Goal: Check status

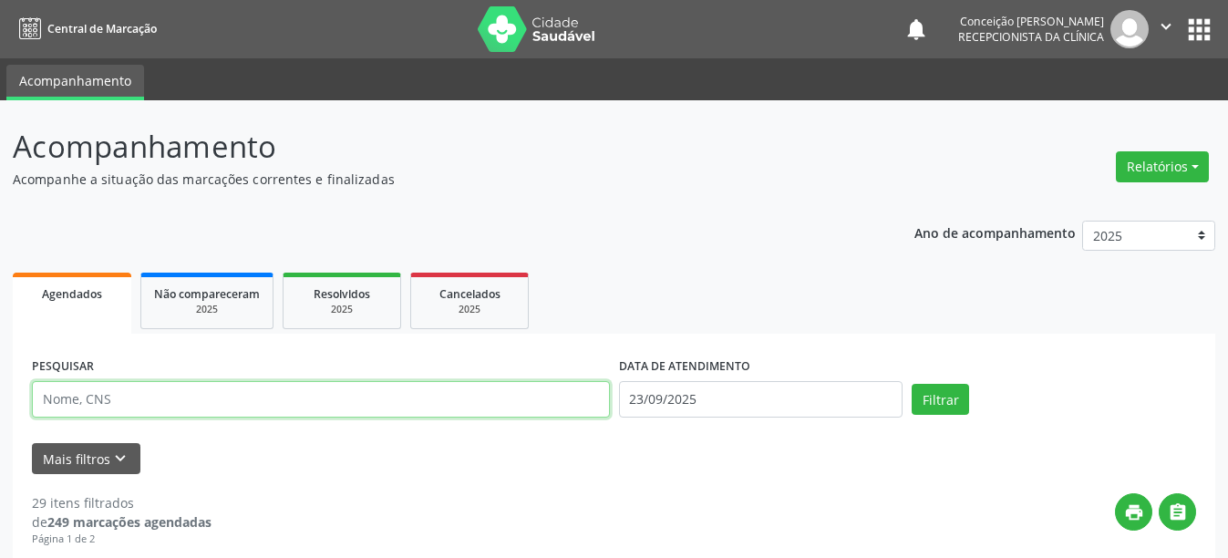
click at [160, 397] on input "text" at bounding box center [321, 399] width 578 height 36
type input "708100589092331"
click at [912, 384] on button "Filtrar" at bounding box center [940, 399] width 57 height 31
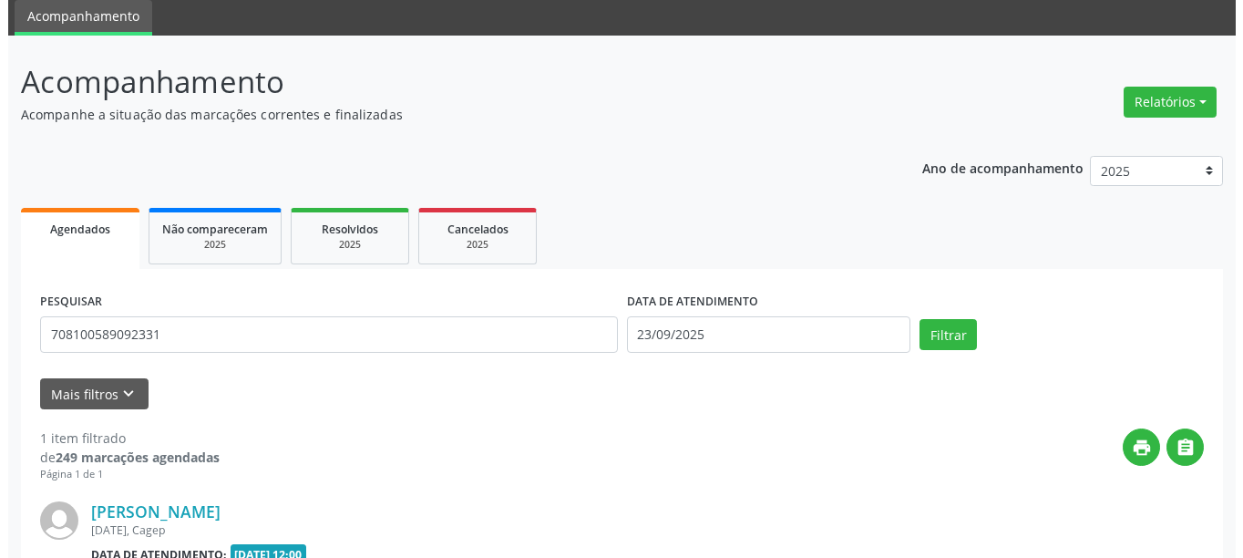
scroll to position [267, 0]
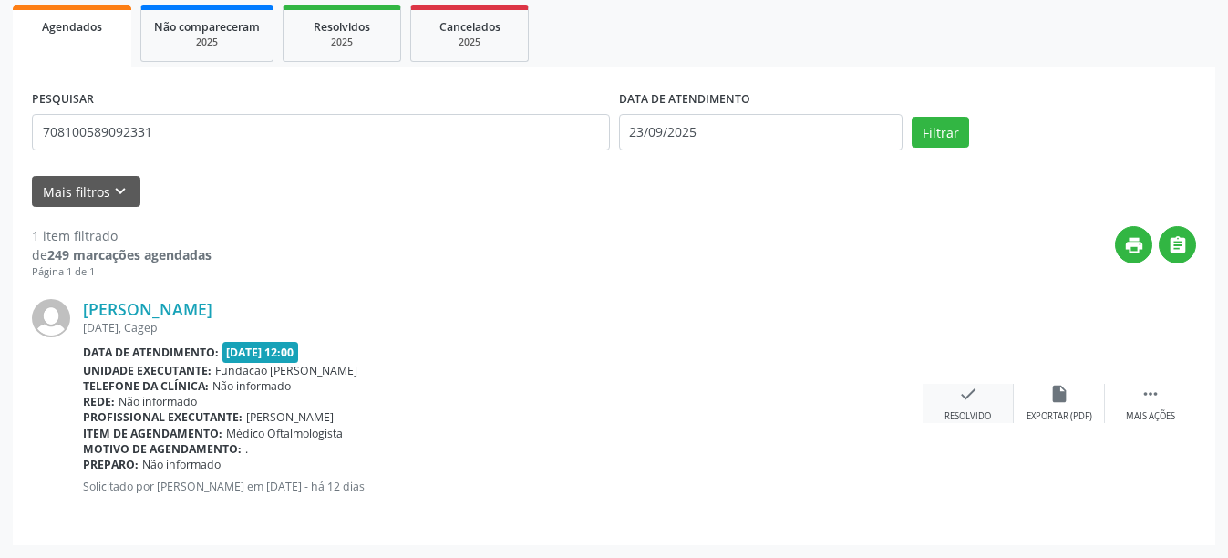
click at [974, 413] on div "Resolvido" at bounding box center [967, 416] width 46 height 13
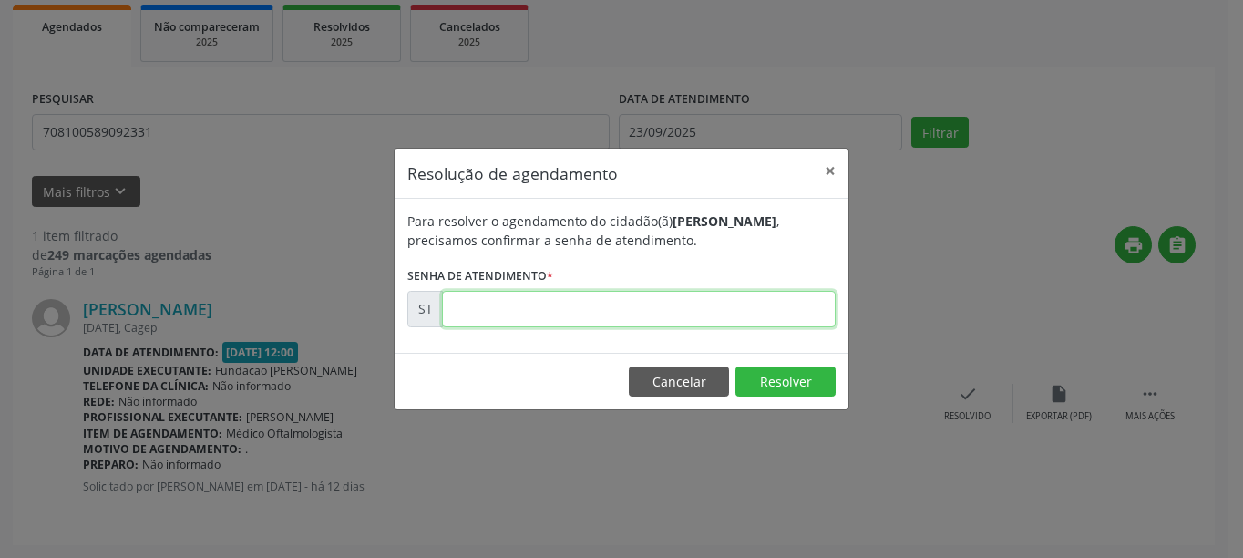
click at [635, 309] on input "text" at bounding box center [639, 309] width 394 height 36
type input "00021995"
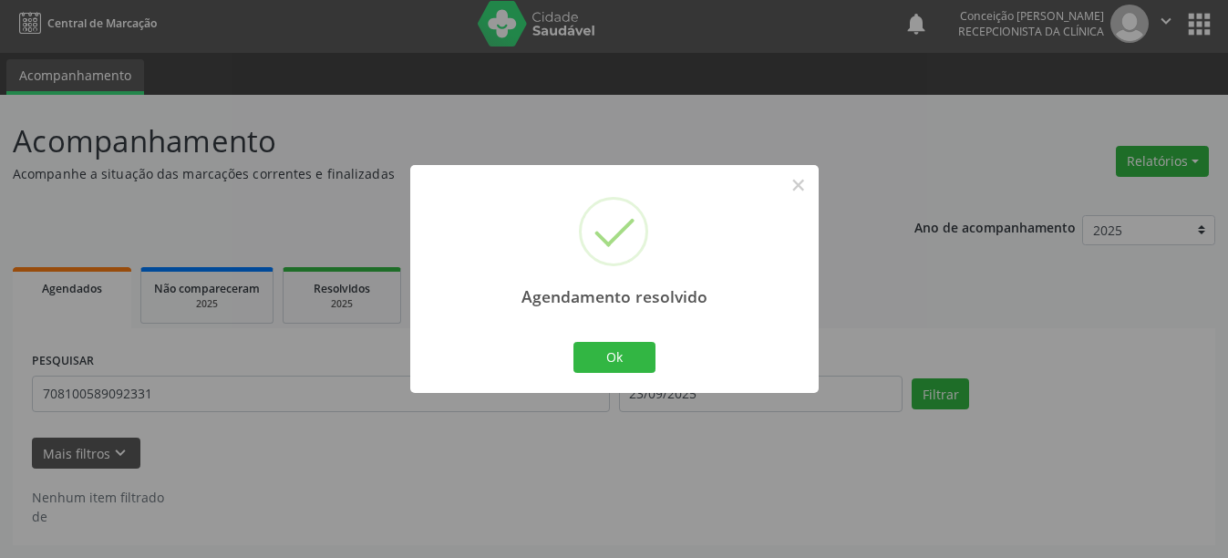
scroll to position [5, 0]
click at [614, 354] on button "Ok" at bounding box center [614, 357] width 82 height 31
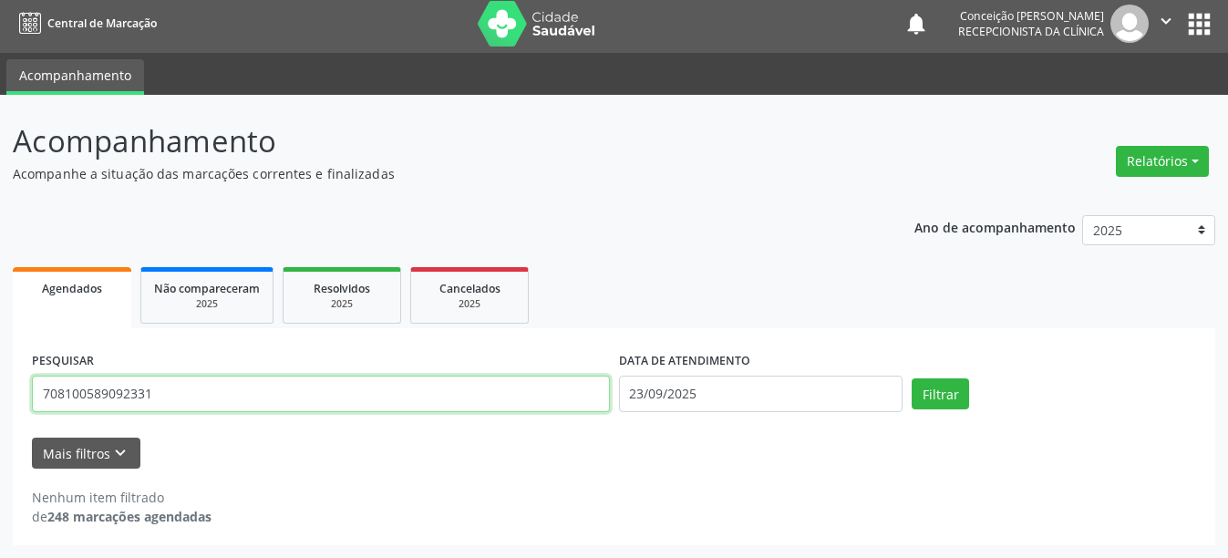
drag, startPoint x: 177, startPoint y: 387, endPoint x: 0, endPoint y: 368, distance: 177.9
click at [0, 368] on div "Acompanhamento Acompanhe a situação das marcações correntes e finalizadas Relat…" at bounding box center [614, 326] width 1228 height 463
type input "703400292682110"
click at [912, 378] on button "Filtrar" at bounding box center [940, 393] width 57 height 31
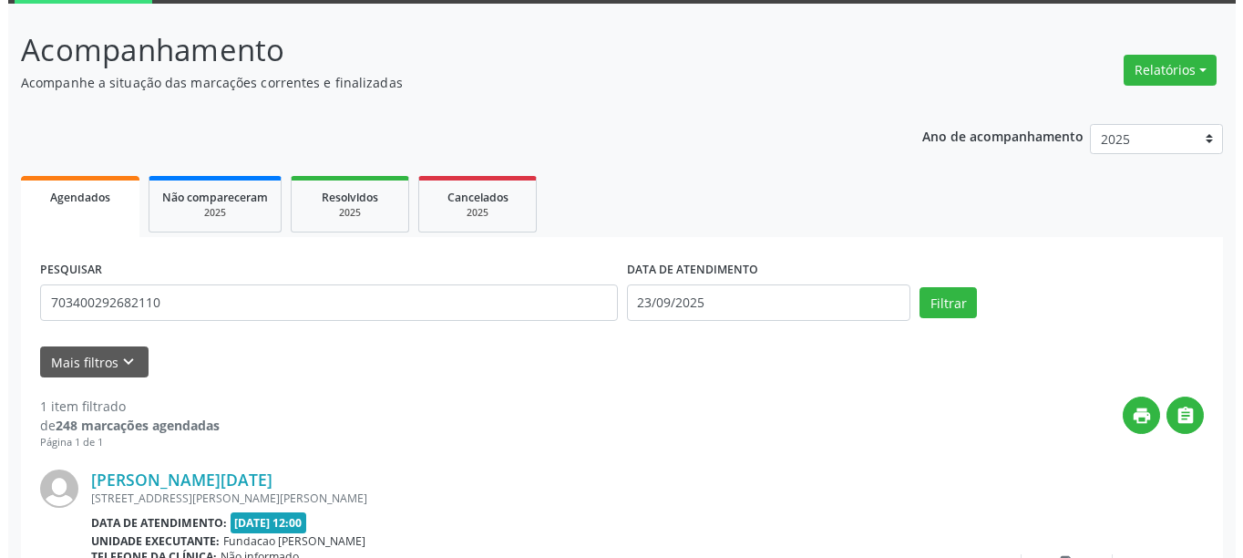
scroll to position [267, 0]
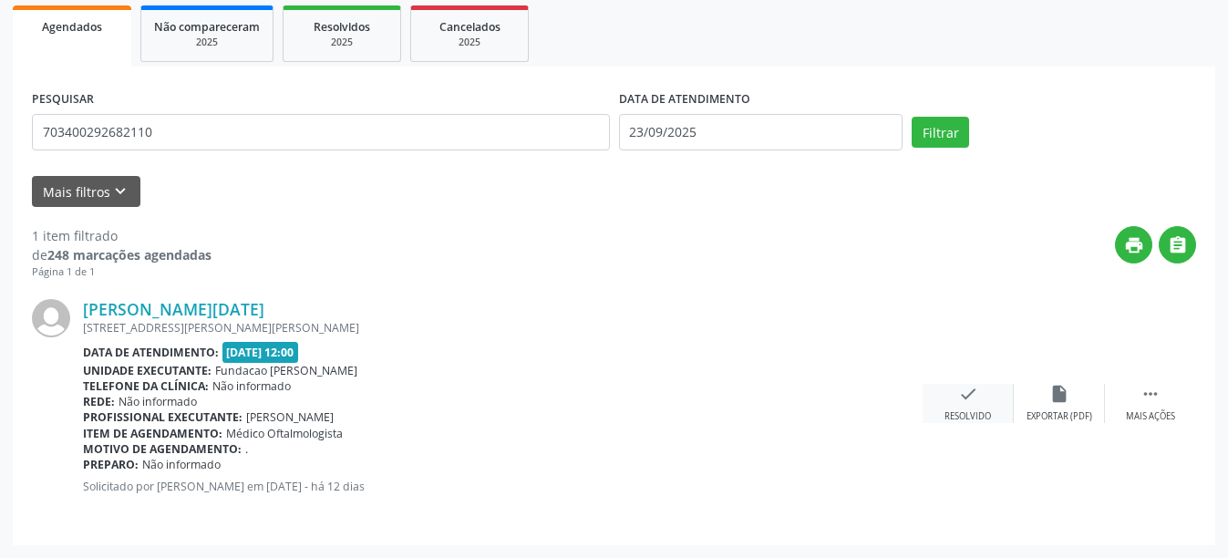
click at [976, 397] on icon "check" at bounding box center [968, 394] width 20 height 20
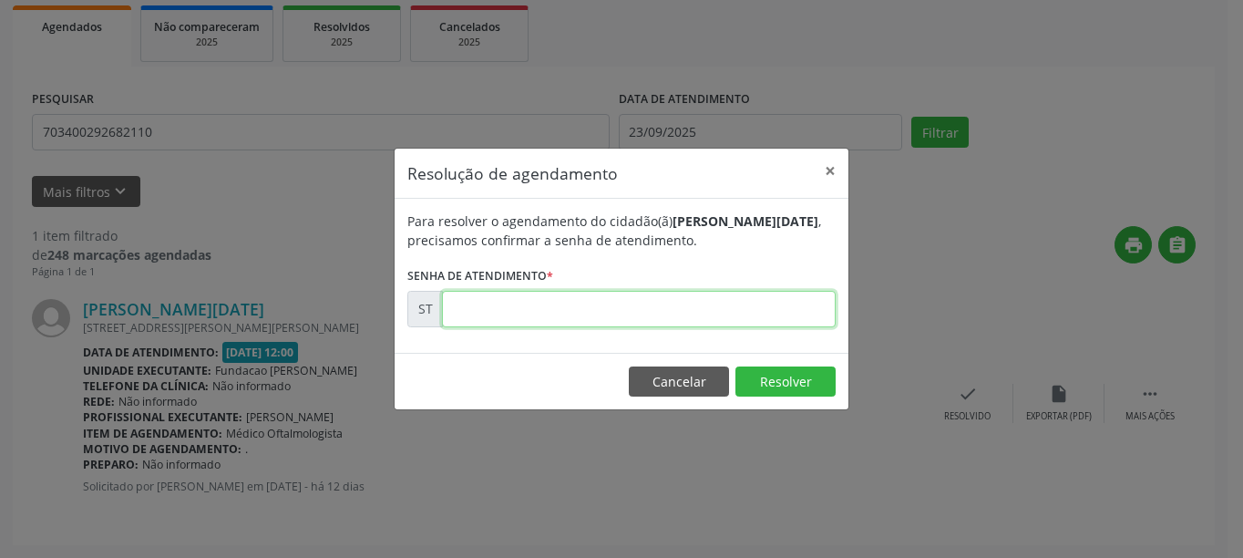
click at [593, 322] on input "text" at bounding box center [639, 309] width 394 height 36
type input "00021999"
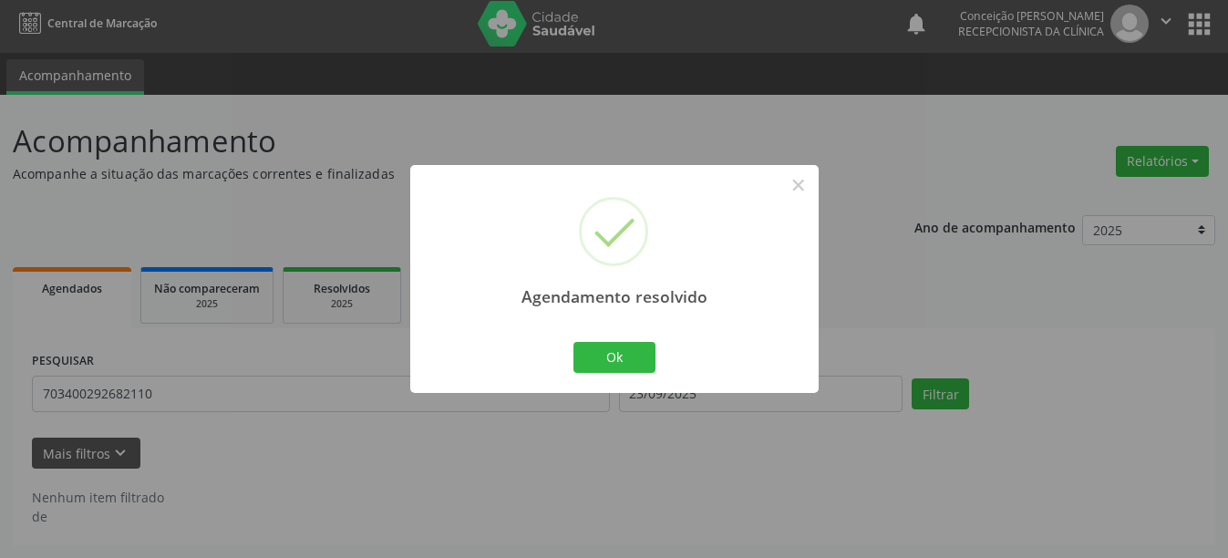
scroll to position [5, 0]
click at [623, 374] on div "Ok Cancel" at bounding box center [614, 357] width 90 height 38
click at [624, 361] on button "Ok" at bounding box center [614, 357] width 82 height 31
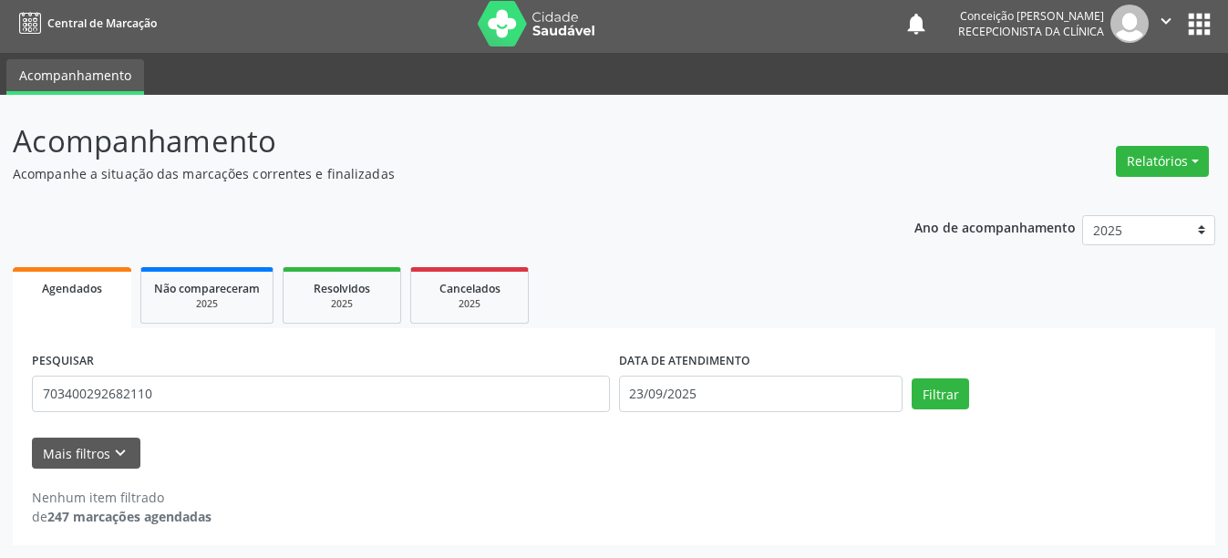
click at [205, 371] on div "PESQUISAR 703400292682110" at bounding box center [320, 385] width 587 height 77
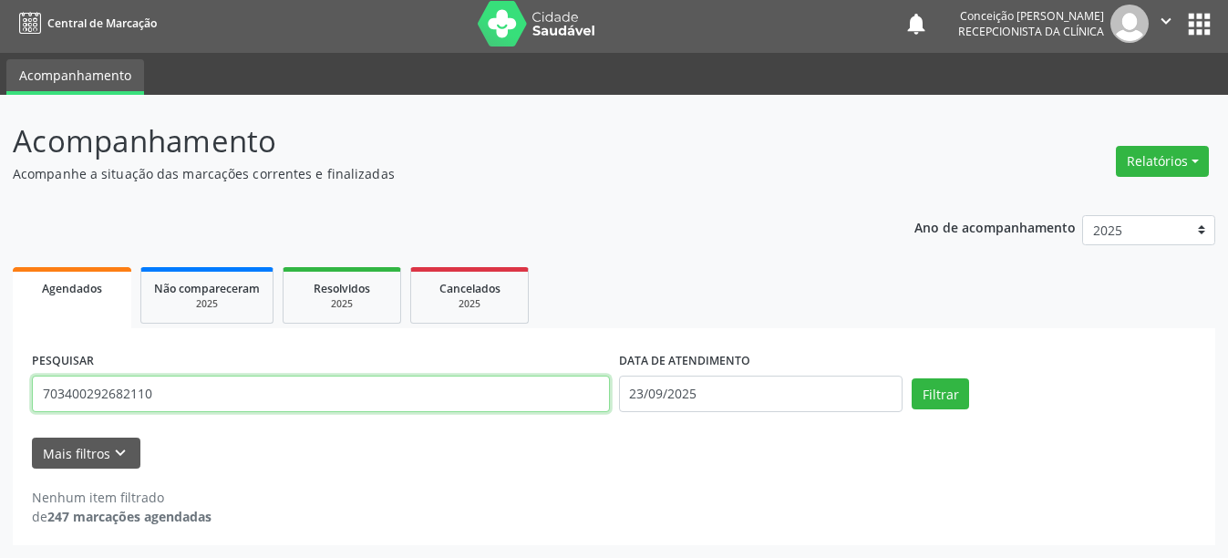
drag, startPoint x: 201, startPoint y: 387, endPoint x: 0, endPoint y: 398, distance: 200.9
click at [0, 398] on div "Acompanhamento Acompanhe a situação das marcações correntes e finalizadas Relat…" at bounding box center [614, 326] width 1228 height 463
type input "708609594857689"
click at [912, 378] on button "Filtrar" at bounding box center [940, 393] width 57 height 31
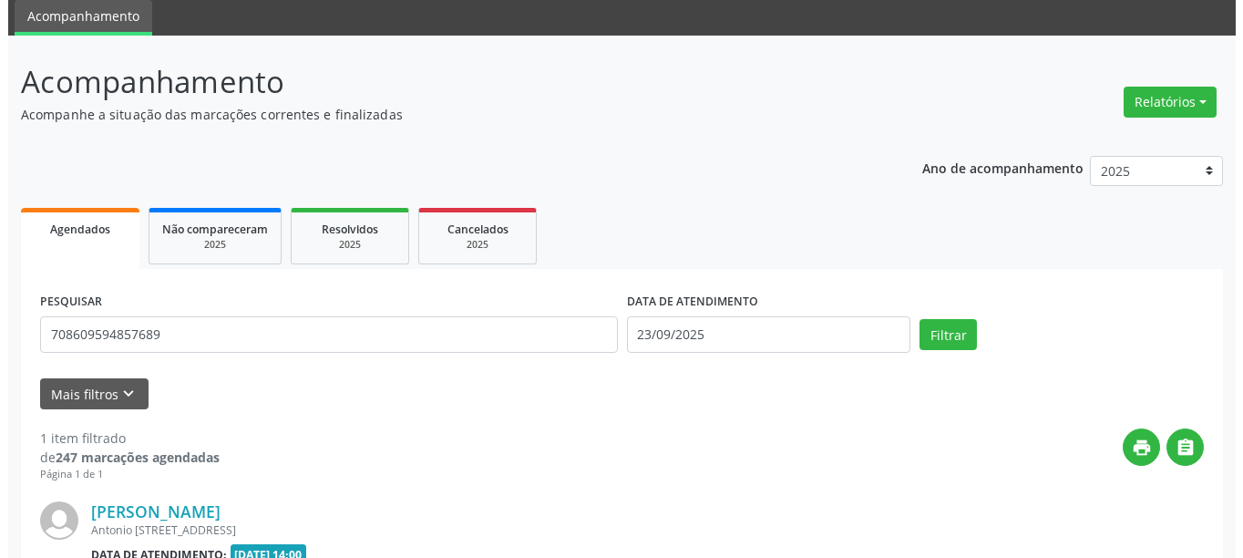
scroll to position [267, 0]
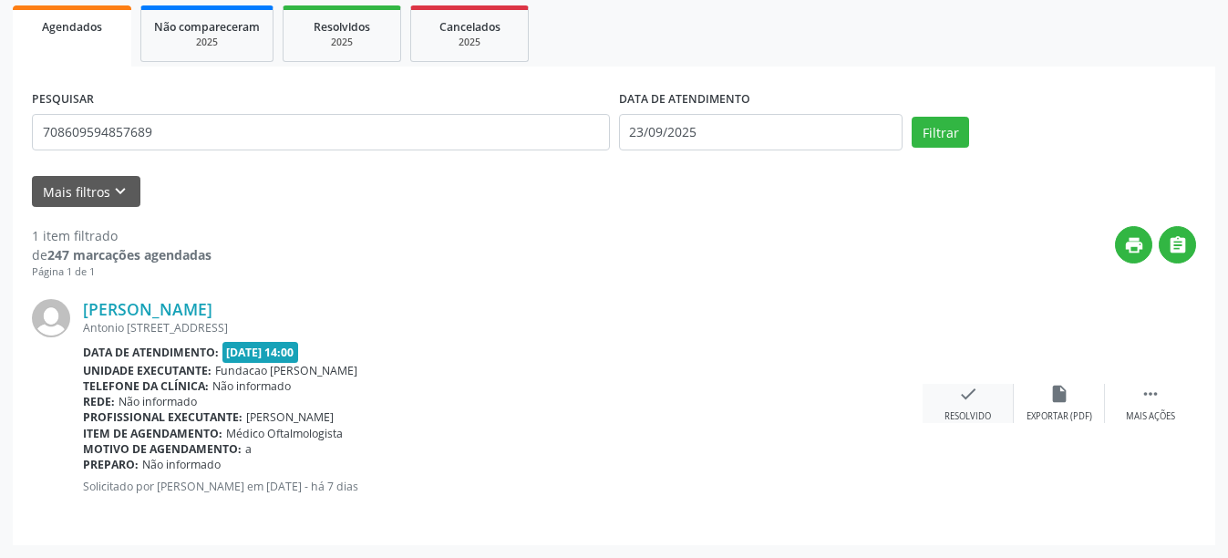
click at [972, 405] on div "check Resolvido" at bounding box center [968, 403] width 91 height 39
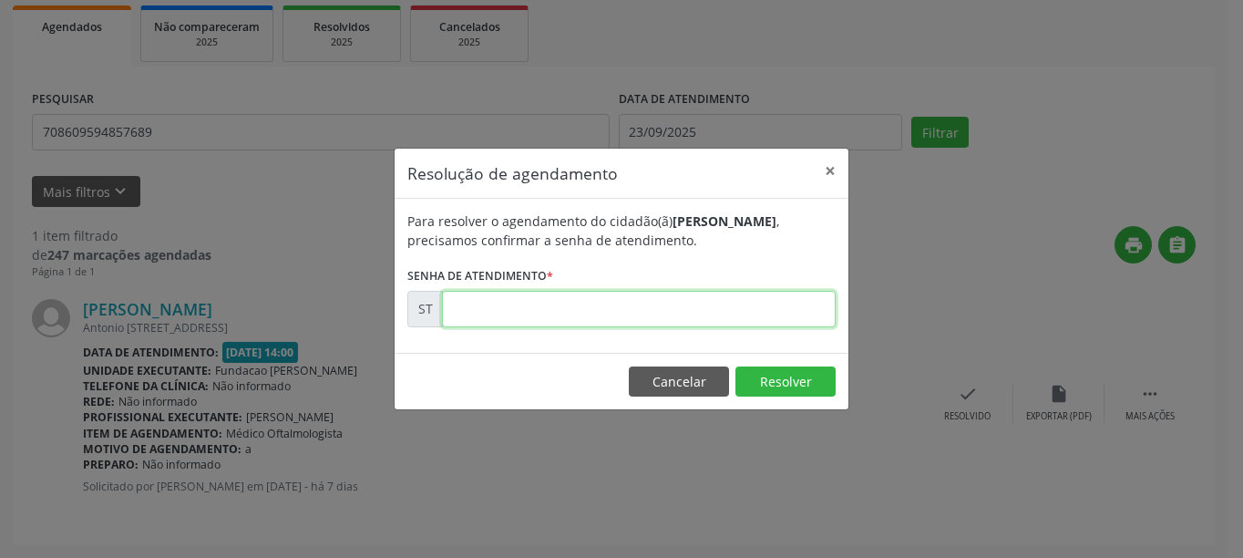
click at [621, 309] on input "text" at bounding box center [639, 309] width 394 height 36
type input "00022341"
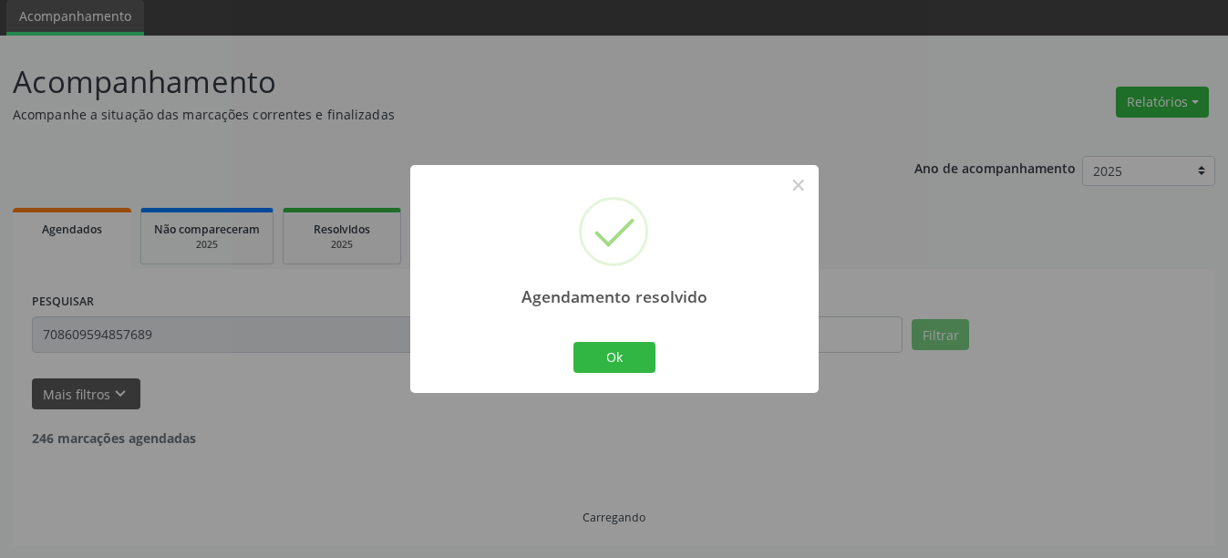
scroll to position [5, 0]
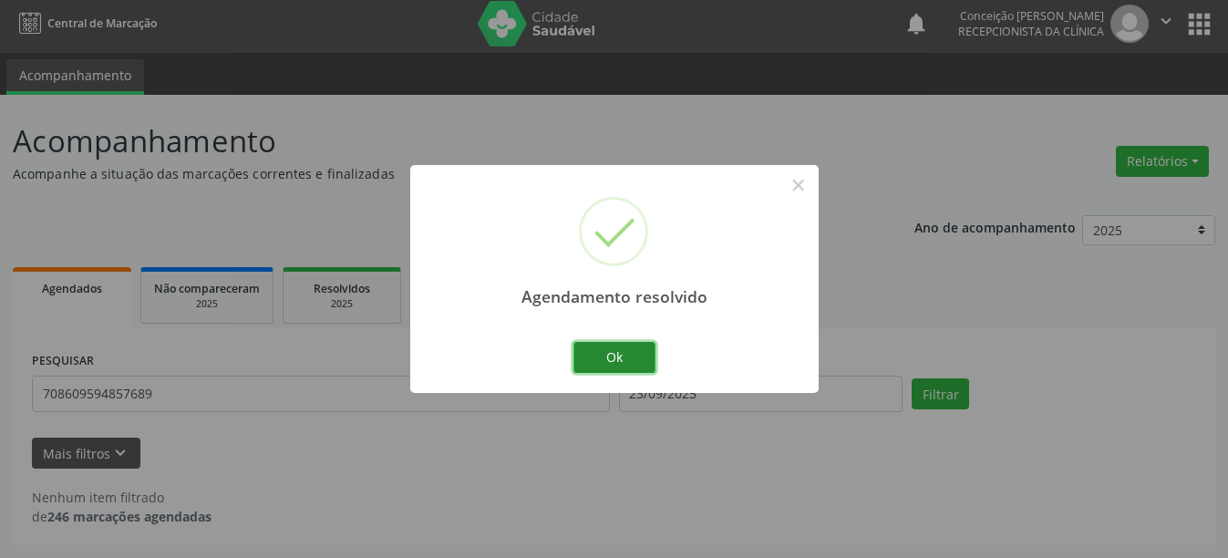
click at [634, 359] on button "Ok" at bounding box center [614, 357] width 82 height 31
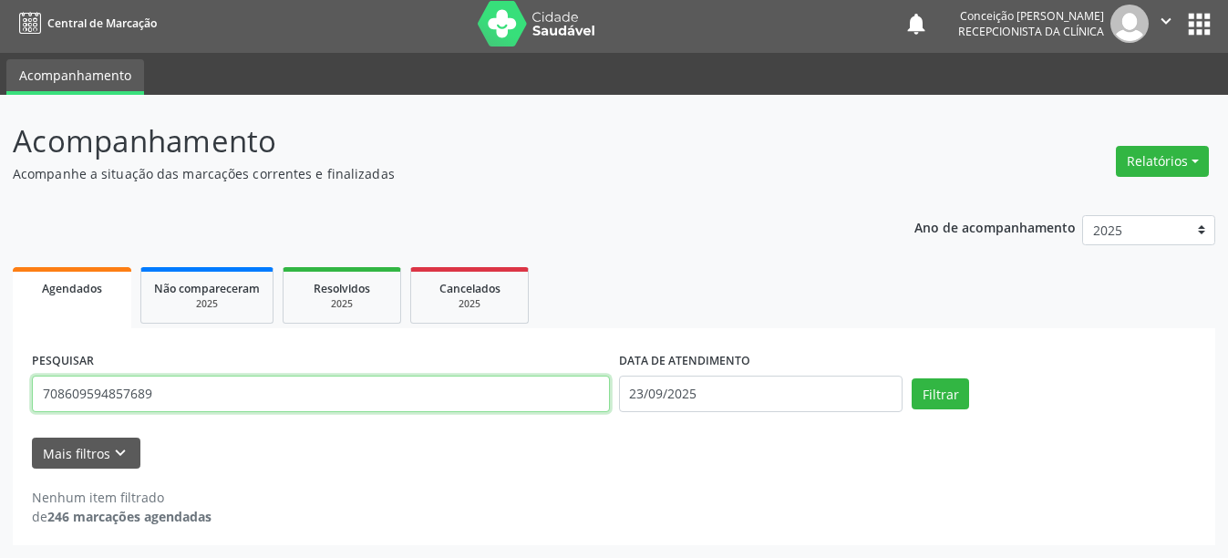
drag, startPoint x: 147, startPoint y: 403, endPoint x: 0, endPoint y: 374, distance: 149.6
click at [0, 374] on div "Acompanhamento Acompanhe a situação das marcações correntes e finalizadas Relat…" at bounding box center [614, 326] width 1228 height 463
type input "898050087628165"
click at [912, 378] on button "Filtrar" at bounding box center [940, 393] width 57 height 31
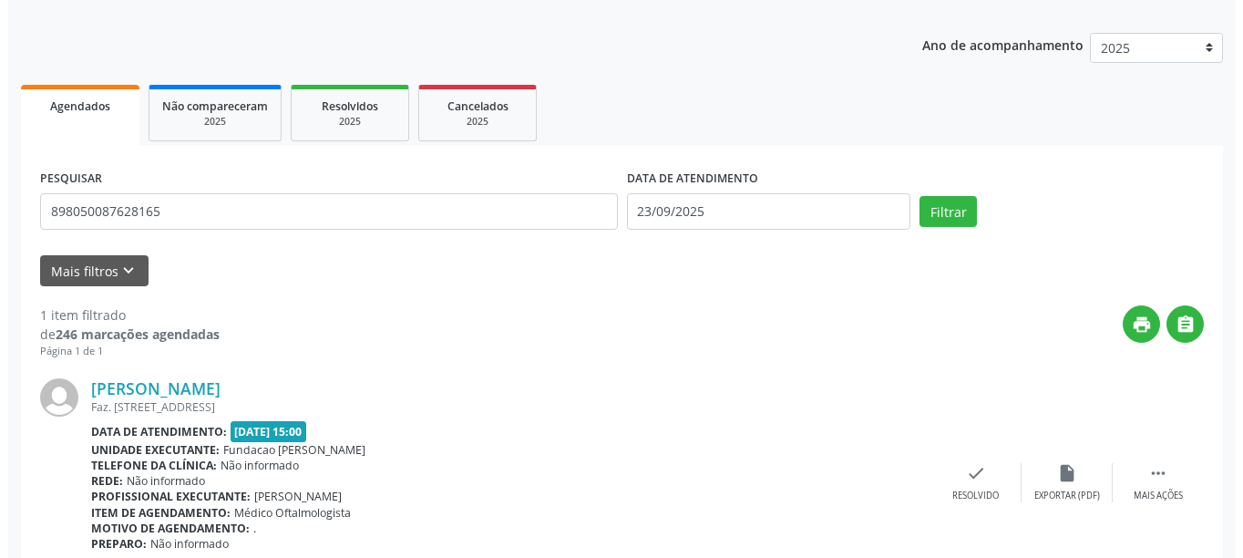
scroll to position [267, 0]
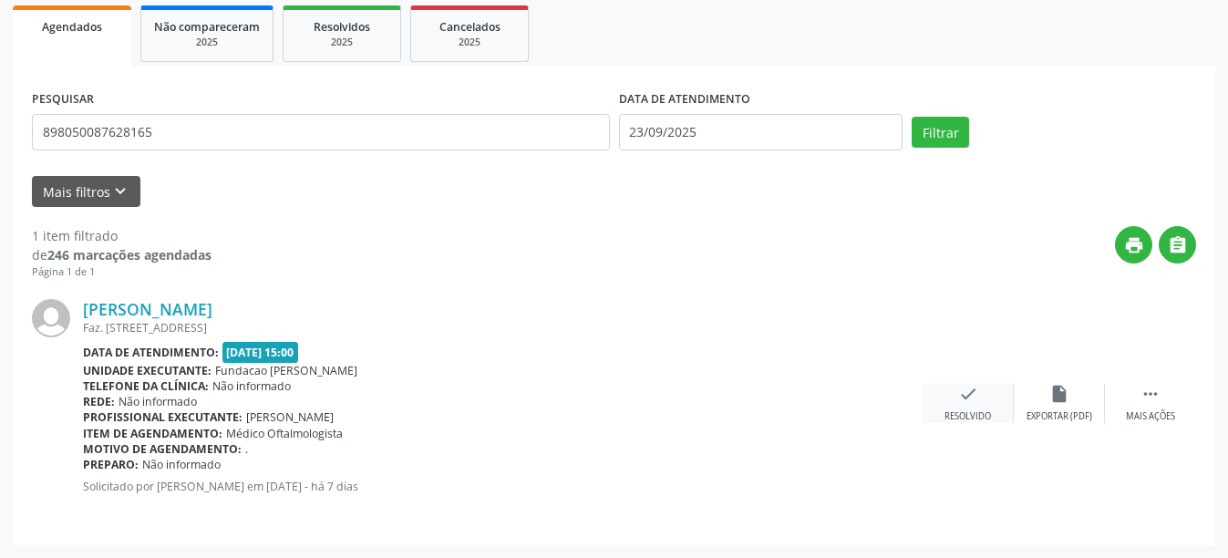
click at [988, 402] on div "check Resolvido" at bounding box center [968, 403] width 91 height 39
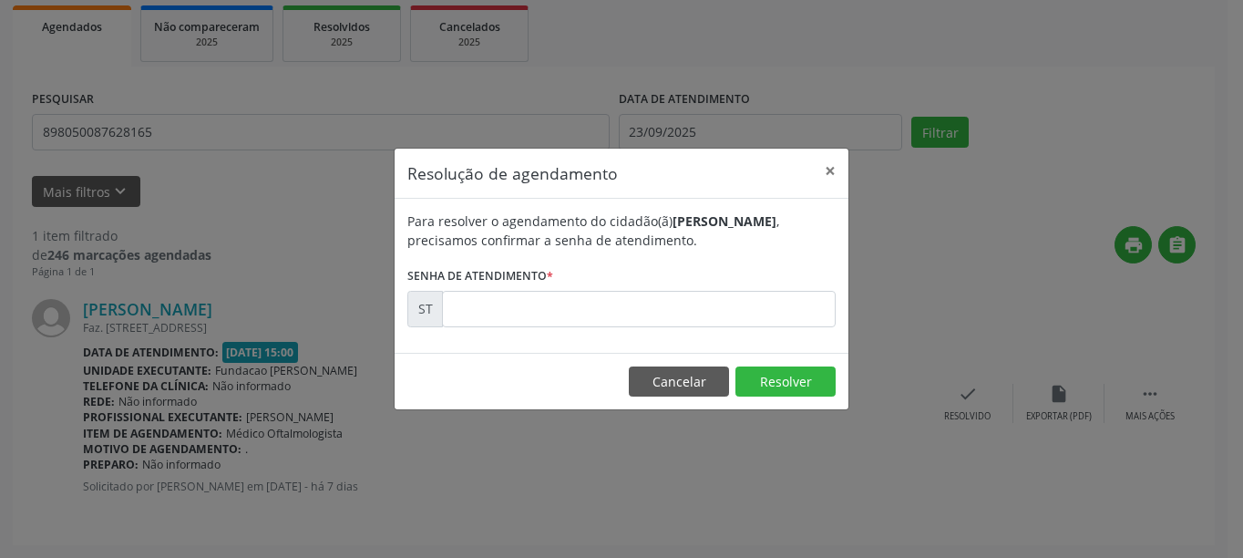
click at [657, 328] on div "Para resolver o agendamento do cidadão(ã) [PERSON_NAME] , precisamos confirmar …" at bounding box center [622, 276] width 454 height 154
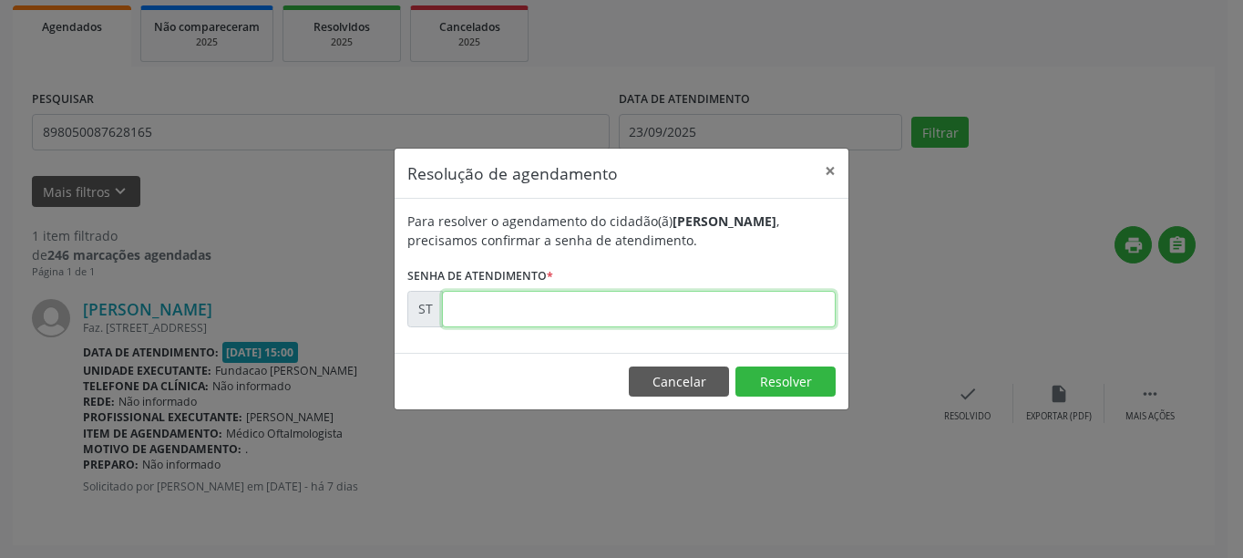
click at [655, 321] on input "text" at bounding box center [639, 309] width 394 height 36
type input "00022385"
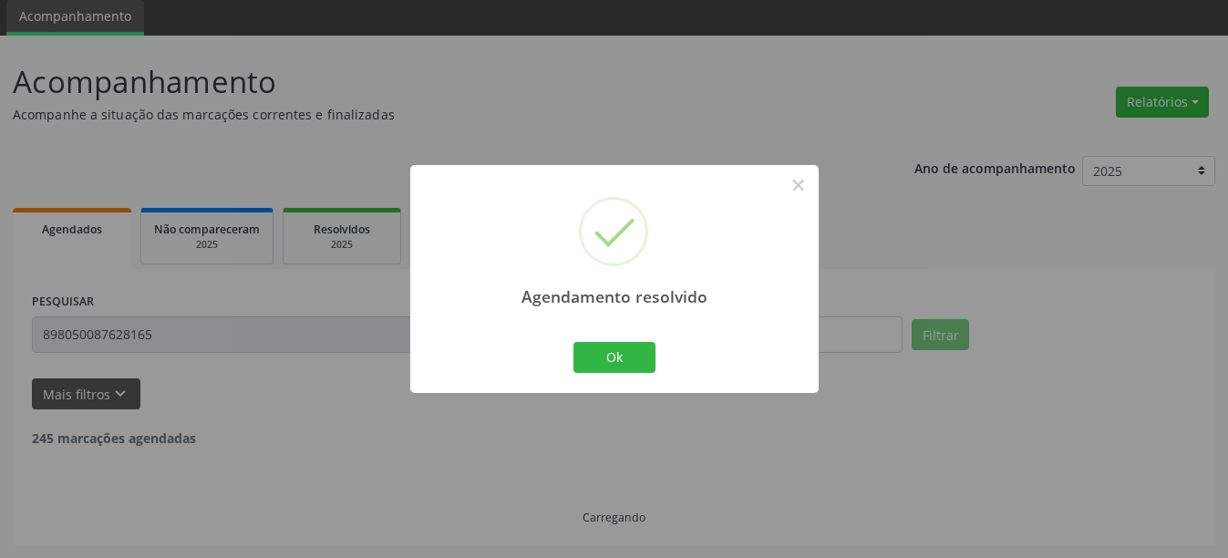
scroll to position [5, 0]
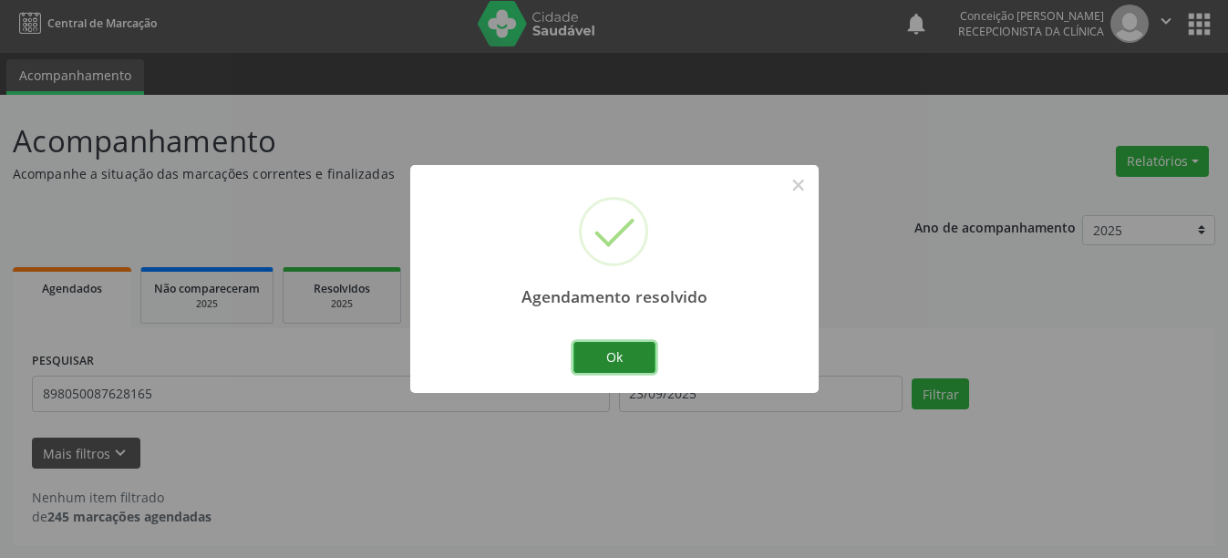
click at [634, 356] on button "Ok" at bounding box center [614, 357] width 82 height 31
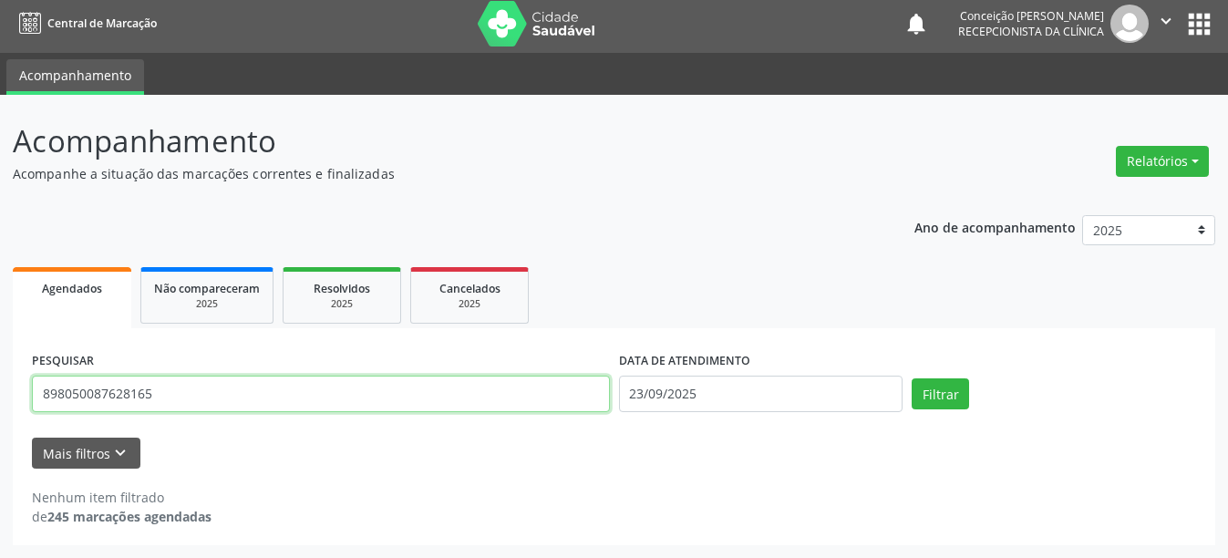
drag, startPoint x: 151, startPoint y: 397, endPoint x: 0, endPoint y: 348, distance: 159.1
click at [0, 348] on div "Acompanhamento Acompanhe a situação das marcações correntes e finalizadas Relat…" at bounding box center [614, 326] width 1228 height 463
type input "709201281348437"
click at [912, 378] on button "Filtrar" at bounding box center [940, 393] width 57 height 31
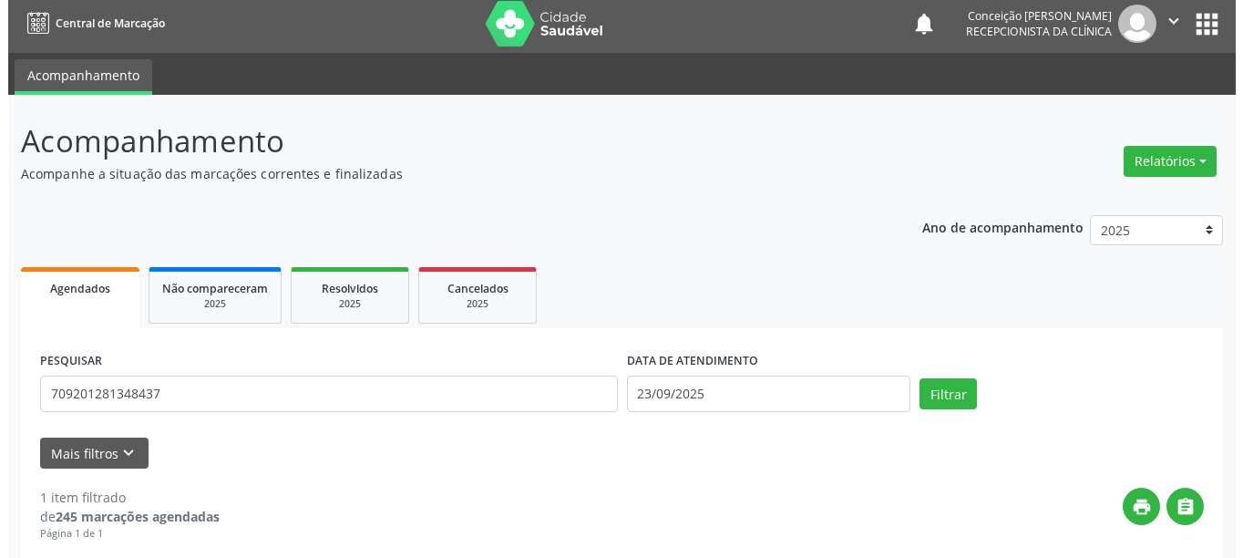
scroll to position [267, 0]
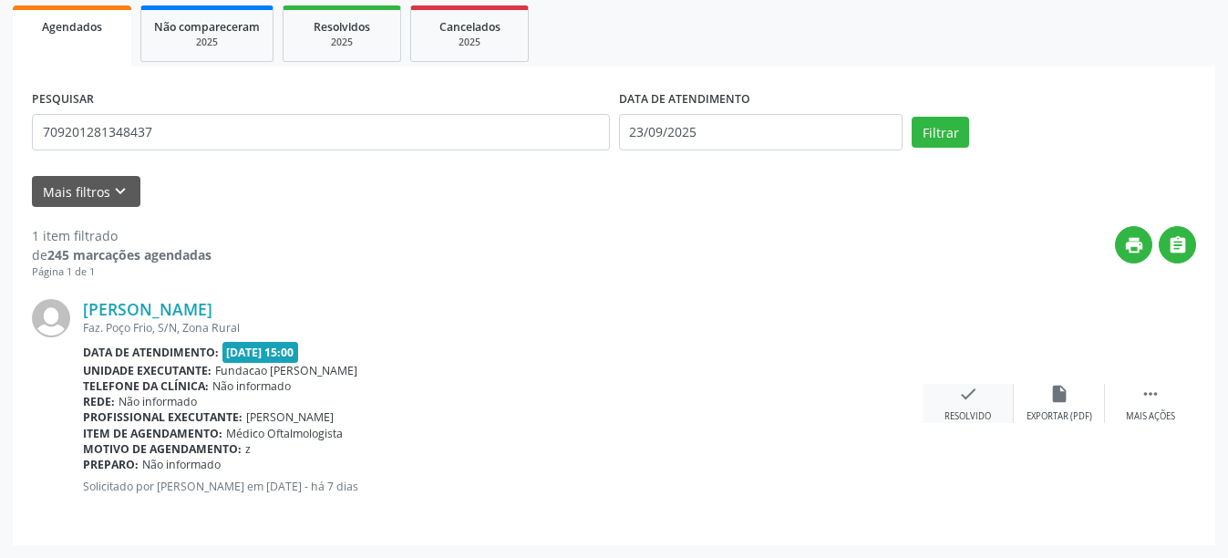
click at [974, 407] on div "check Resolvido" at bounding box center [968, 403] width 91 height 39
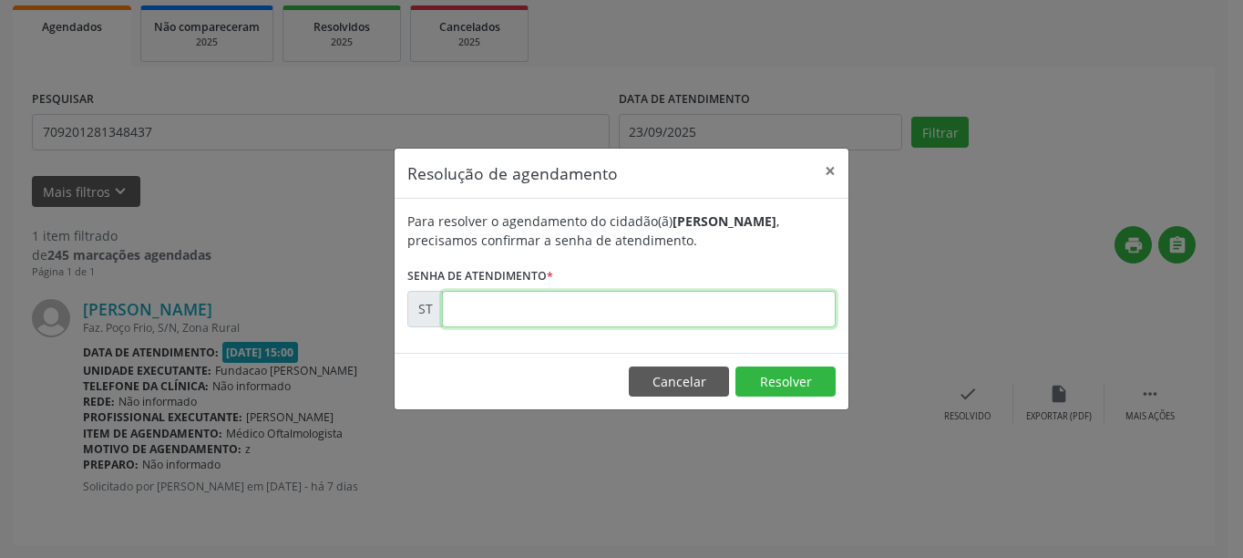
click at [530, 307] on input "text" at bounding box center [639, 309] width 394 height 36
type input "00022414"
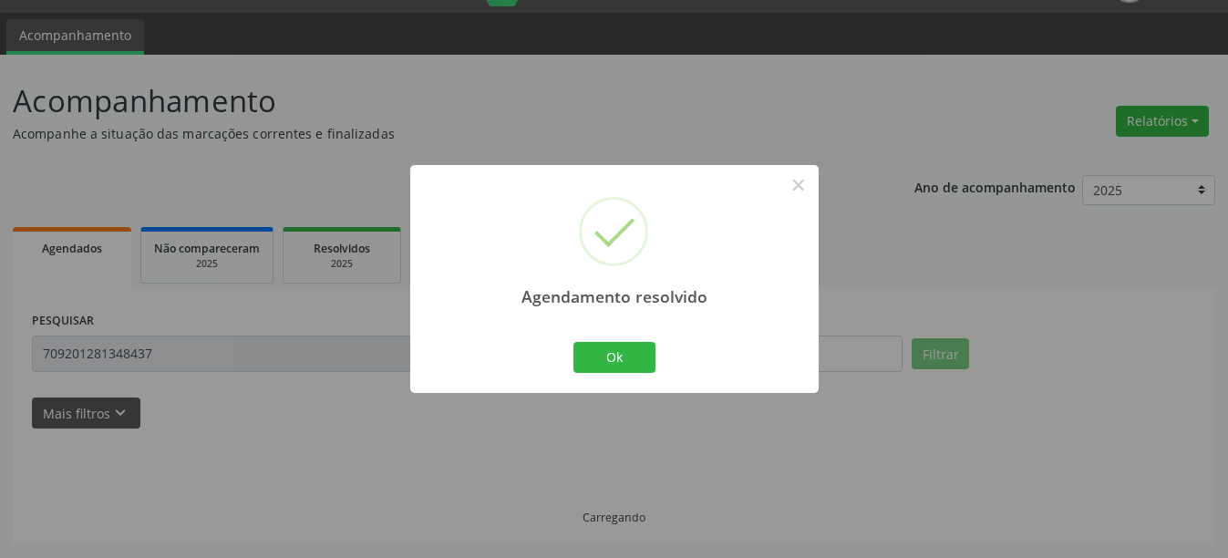
scroll to position [5, 0]
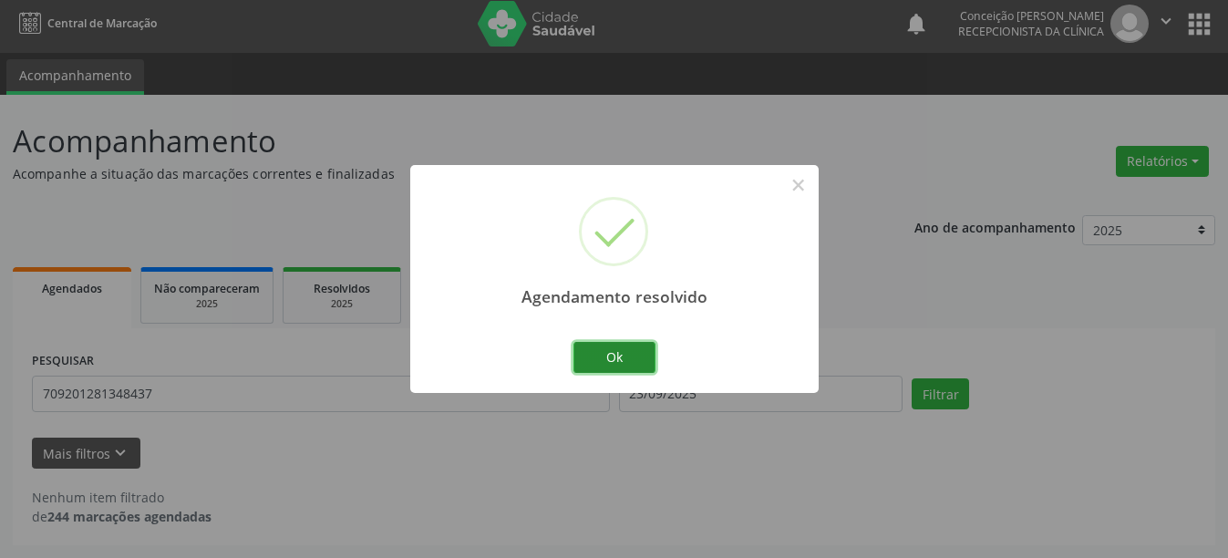
click at [616, 361] on button "Ok" at bounding box center [614, 357] width 82 height 31
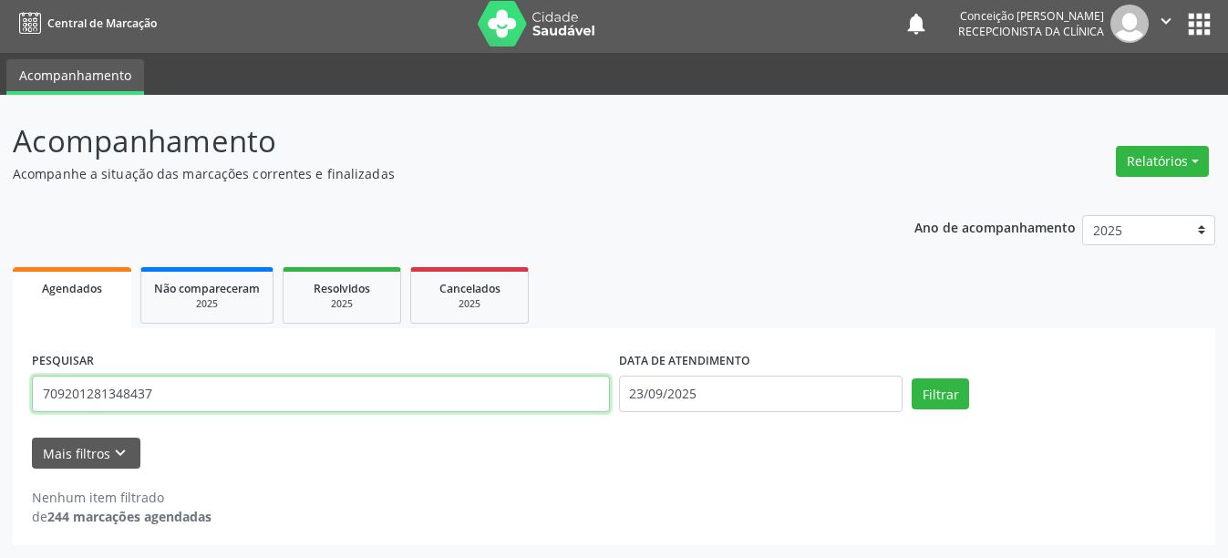
drag, startPoint x: 98, startPoint y: 397, endPoint x: 0, endPoint y: 395, distance: 97.6
click at [0, 395] on div "Acompanhamento Acompanhe a situação das marcações correntes e finalizadas Relat…" at bounding box center [614, 326] width 1228 height 463
type input "700607937492367"
click at [912, 378] on button "Filtrar" at bounding box center [940, 393] width 57 height 31
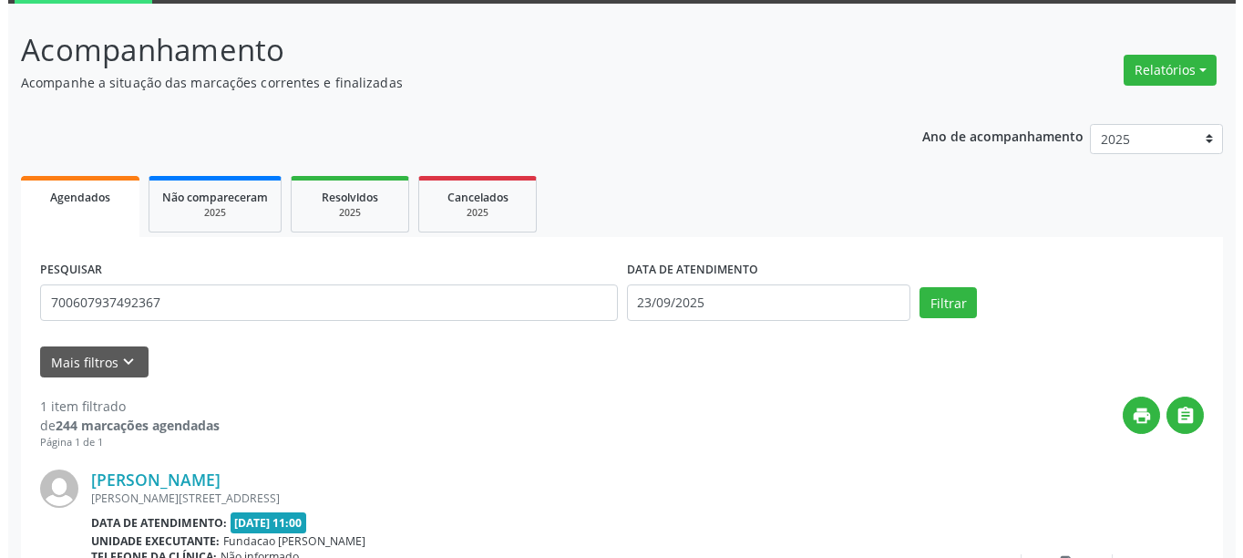
scroll to position [267, 0]
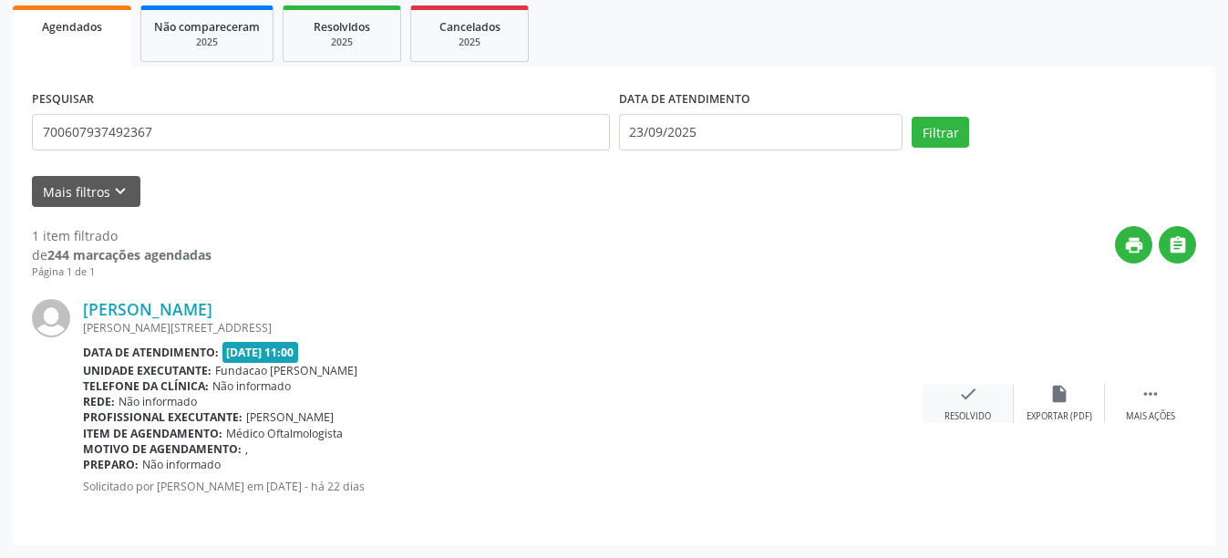
click at [948, 412] on div "Resolvido" at bounding box center [967, 416] width 46 height 13
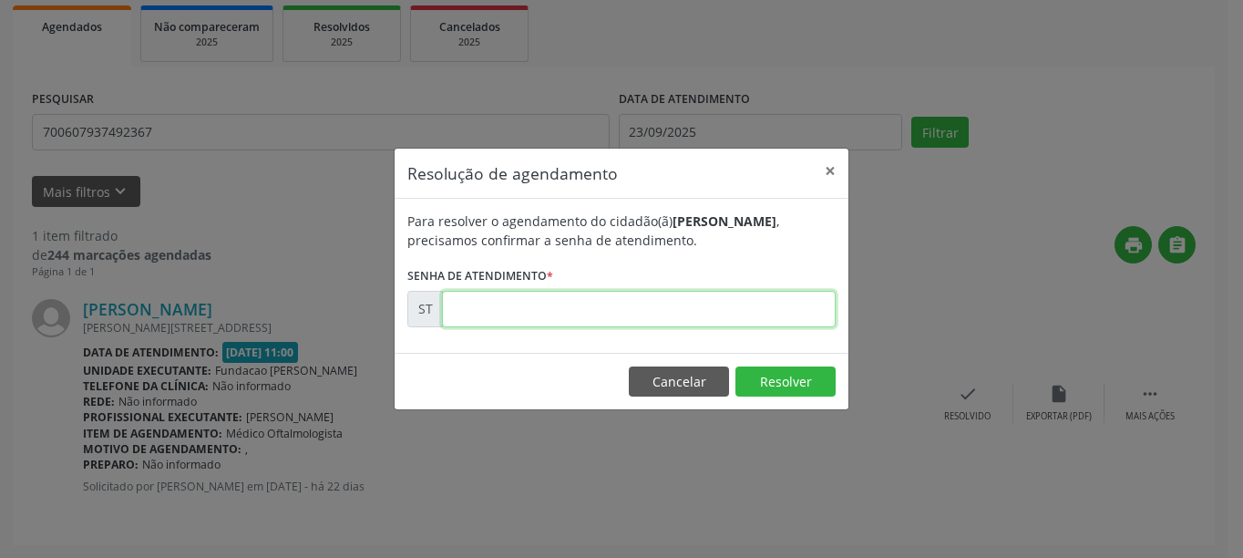
click at [565, 315] on input "text" at bounding box center [639, 309] width 394 height 36
type input "00020510"
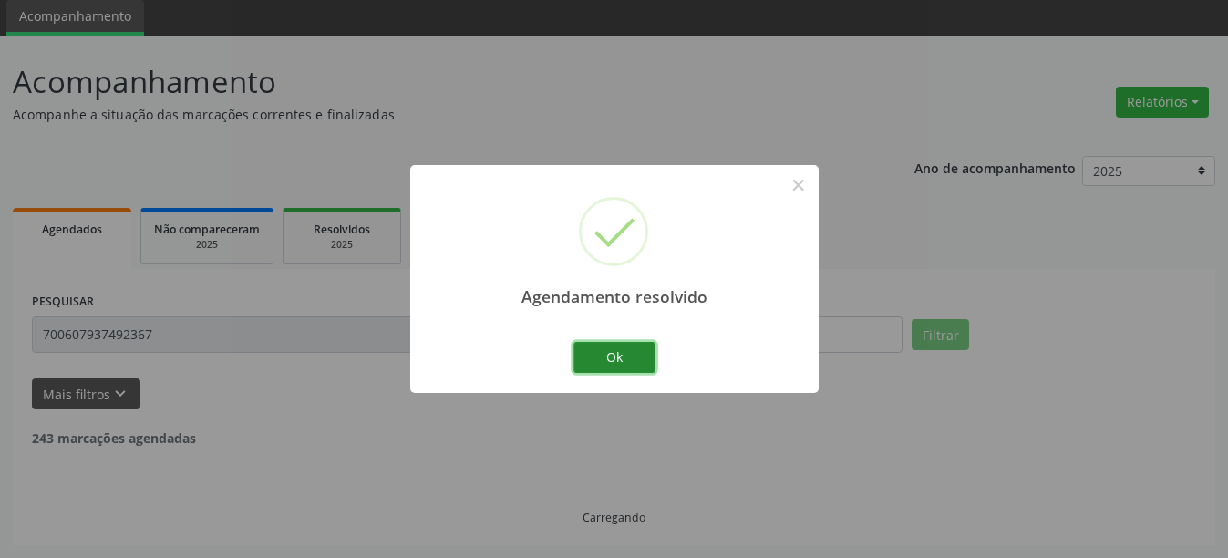
scroll to position [5, 0]
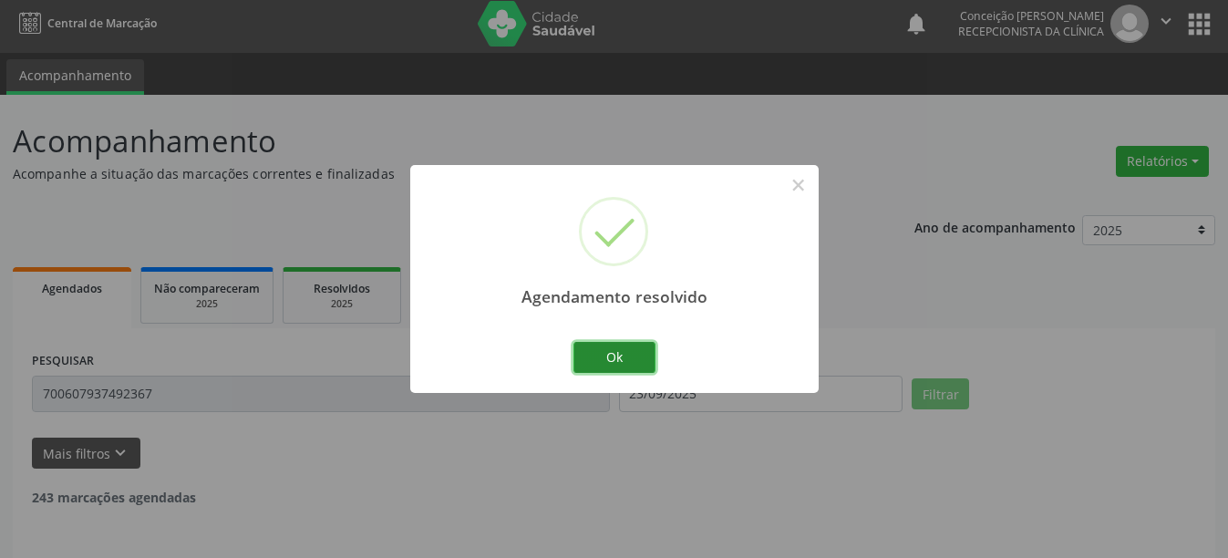
click at [614, 361] on button "Ok" at bounding box center [614, 357] width 82 height 31
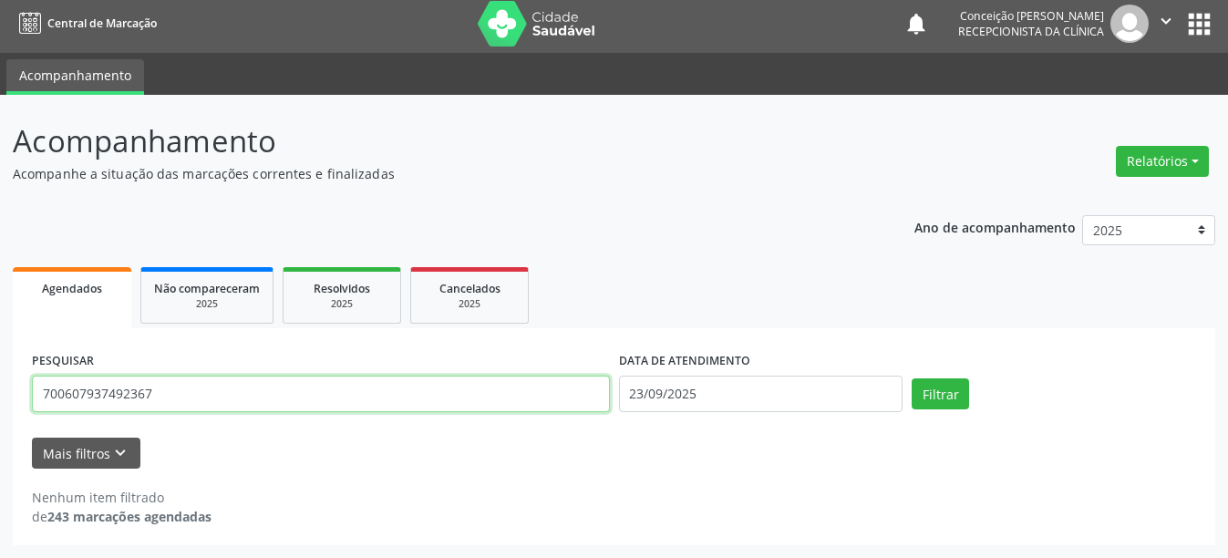
drag, startPoint x: 157, startPoint y: 397, endPoint x: 0, endPoint y: 380, distance: 157.7
click at [0, 380] on div "Acompanhamento Acompanhe a situação das marcações correntes e finalizadas Relat…" at bounding box center [614, 326] width 1228 height 463
type input "704006844462767"
click at [912, 378] on button "Filtrar" at bounding box center [940, 393] width 57 height 31
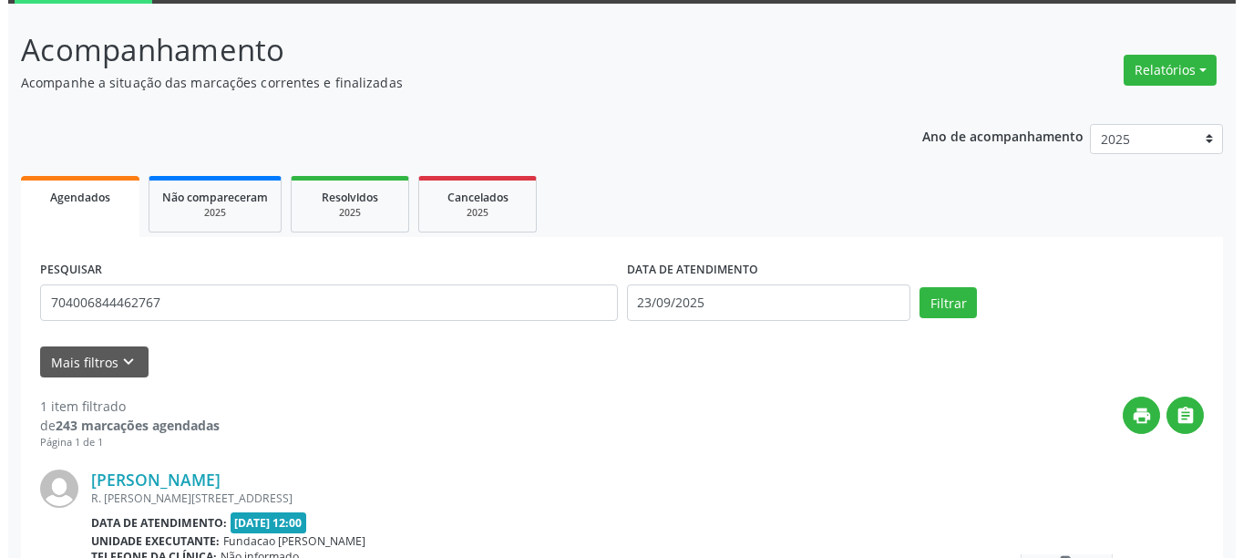
scroll to position [267, 0]
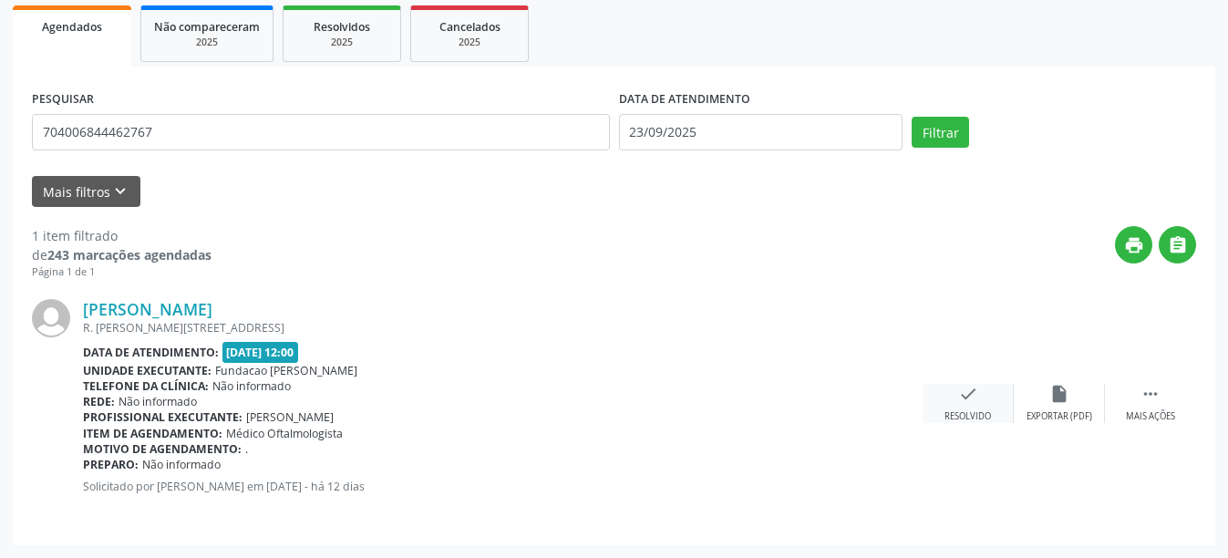
click at [978, 415] on div "Resolvido" at bounding box center [967, 416] width 46 height 13
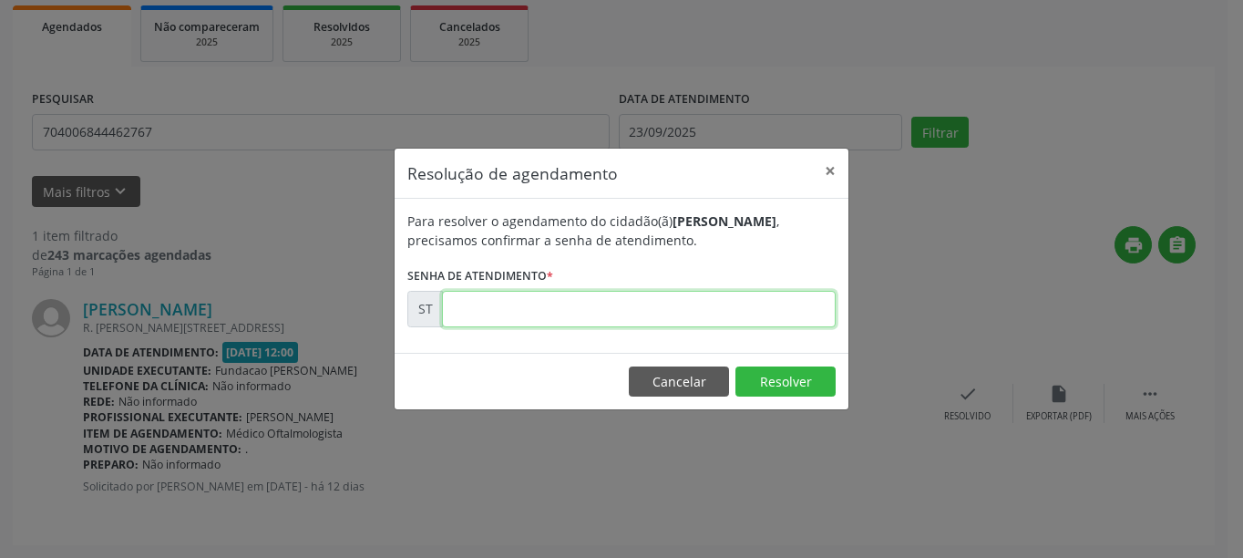
click at [550, 309] on input "text" at bounding box center [639, 309] width 394 height 36
type input "00021997"
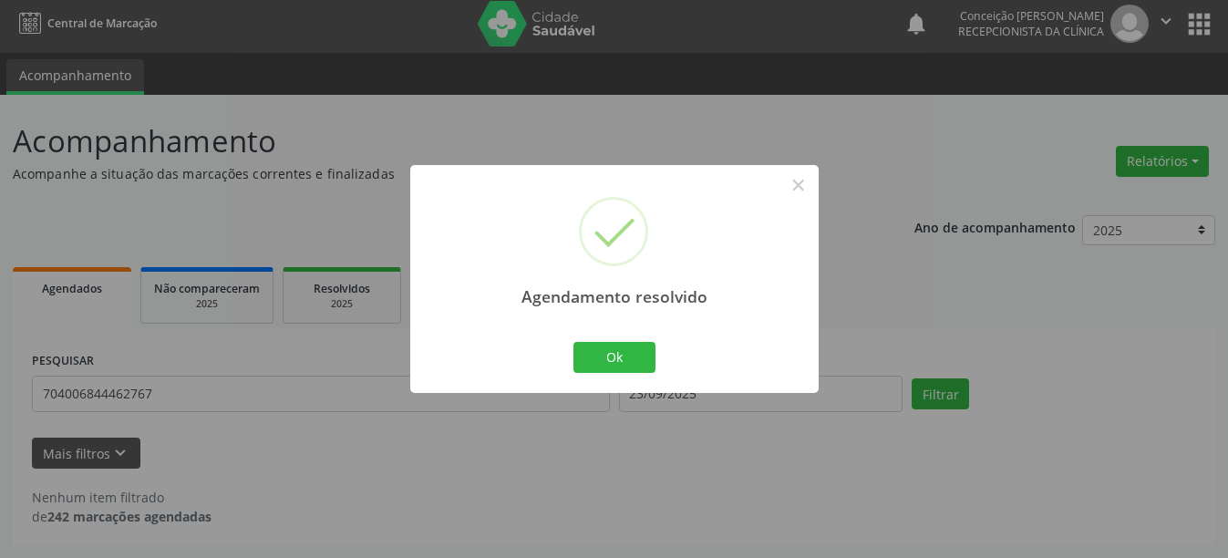
scroll to position [5, 0]
click at [627, 360] on button "Ok" at bounding box center [614, 357] width 82 height 31
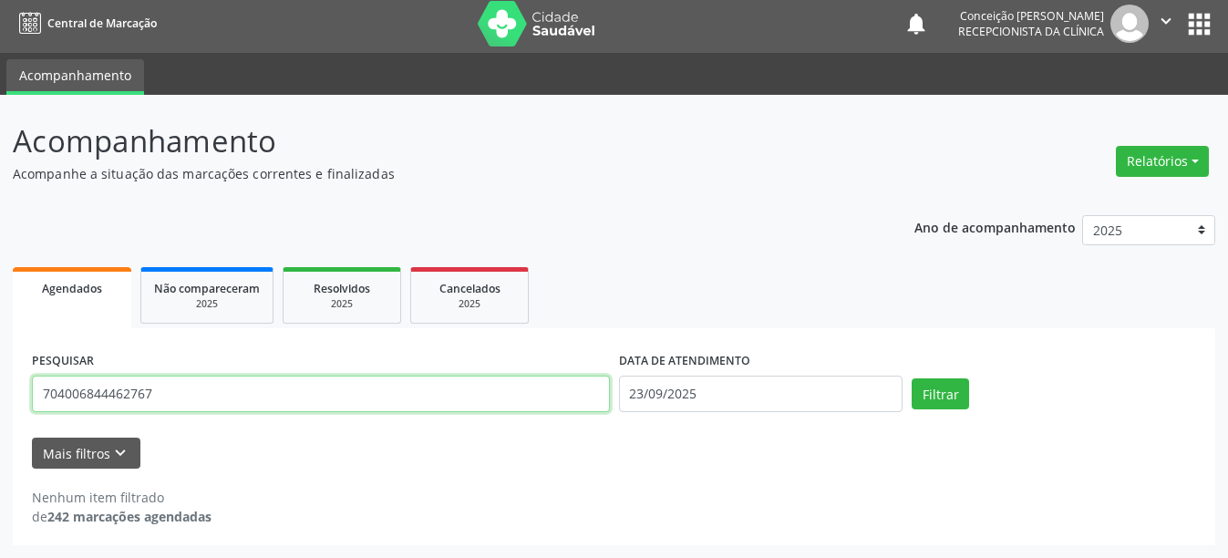
drag, startPoint x: 190, startPoint y: 404, endPoint x: 0, endPoint y: 380, distance: 191.1
click at [0, 380] on div "Acompanhamento Acompanhe a situação das marcações correntes e finalizadas Relat…" at bounding box center [614, 326] width 1228 height 463
type input "706405305283590"
click at [912, 378] on button "Filtrar" at bounding box center [940, 393] width 57 height 31
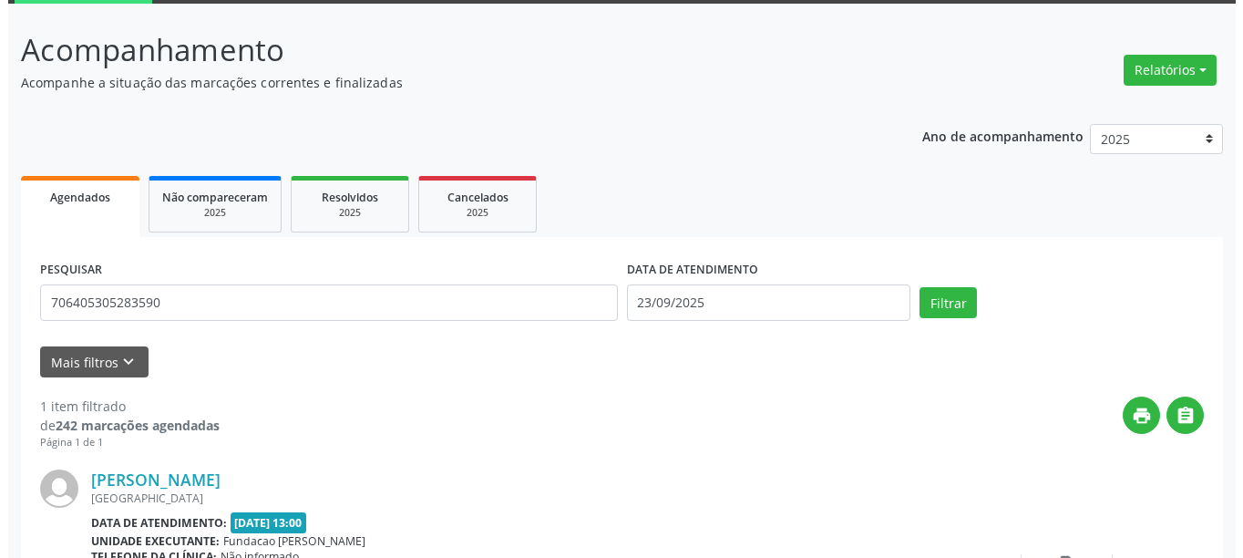
scroll to position [267, 0]
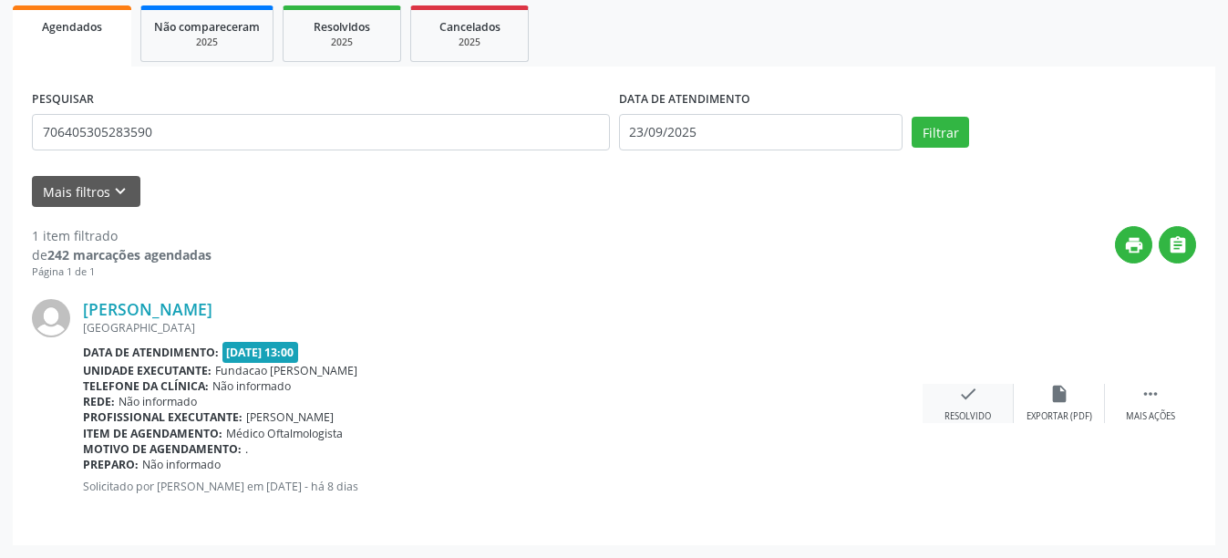
click at [950, 410] on div "Resolvido" at bounding box center [967, 416] width 46 height 13
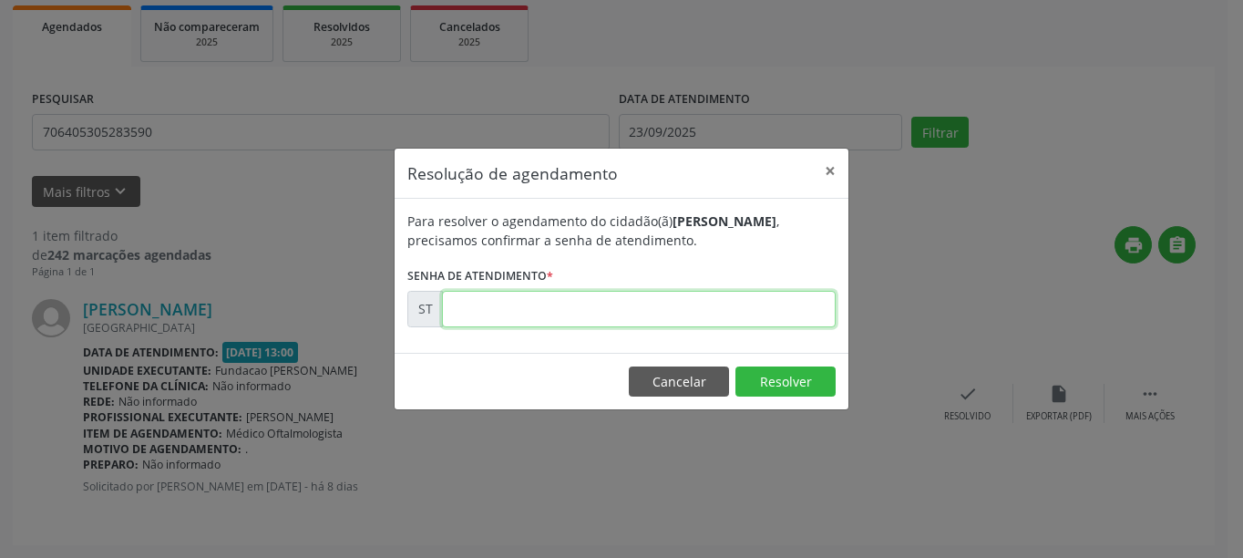
click at [638, 304] on input "text" at bounding box center [639, 309] width 394 height 36
type input "00022248"
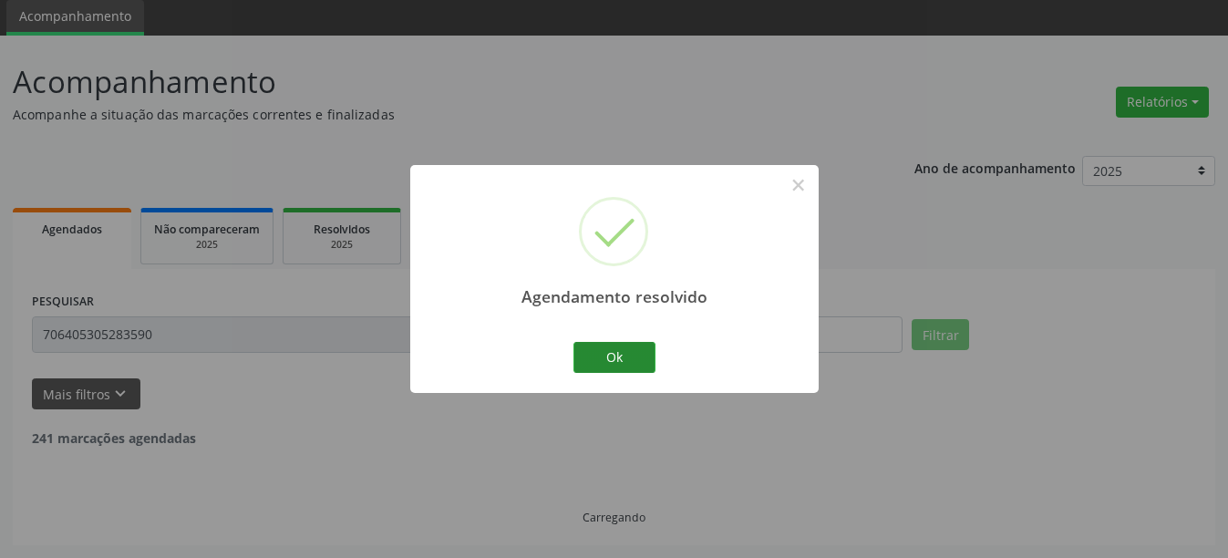
scroll to position [5, 0]
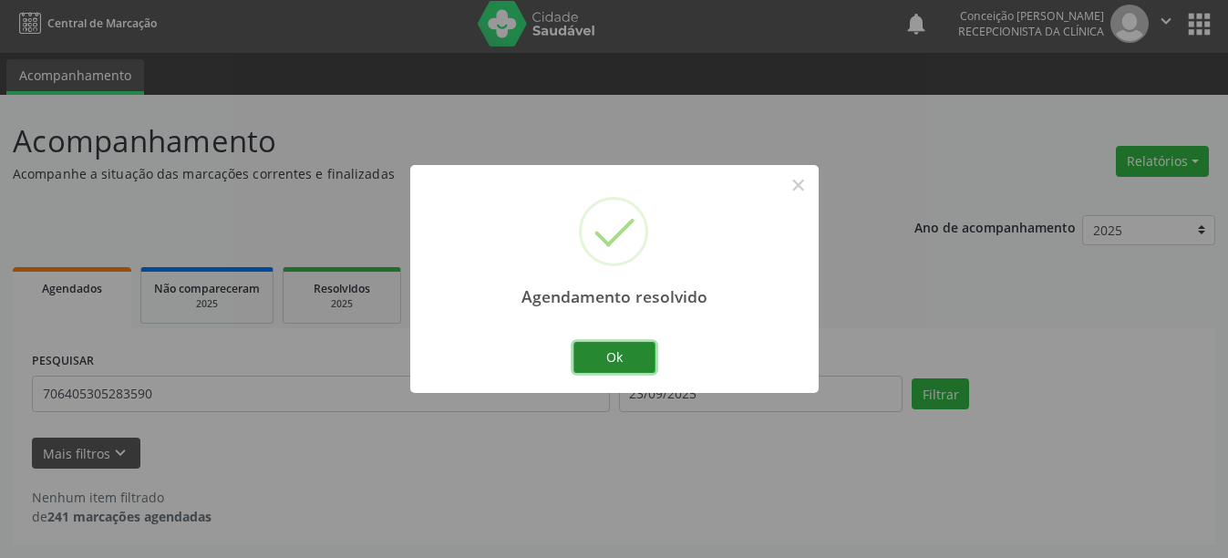
click at [628, 348] on button "Ok" at bounding box center [614, 357] width 82 height 31
